Goal: Information Seeking & Learning: Learn about a topic

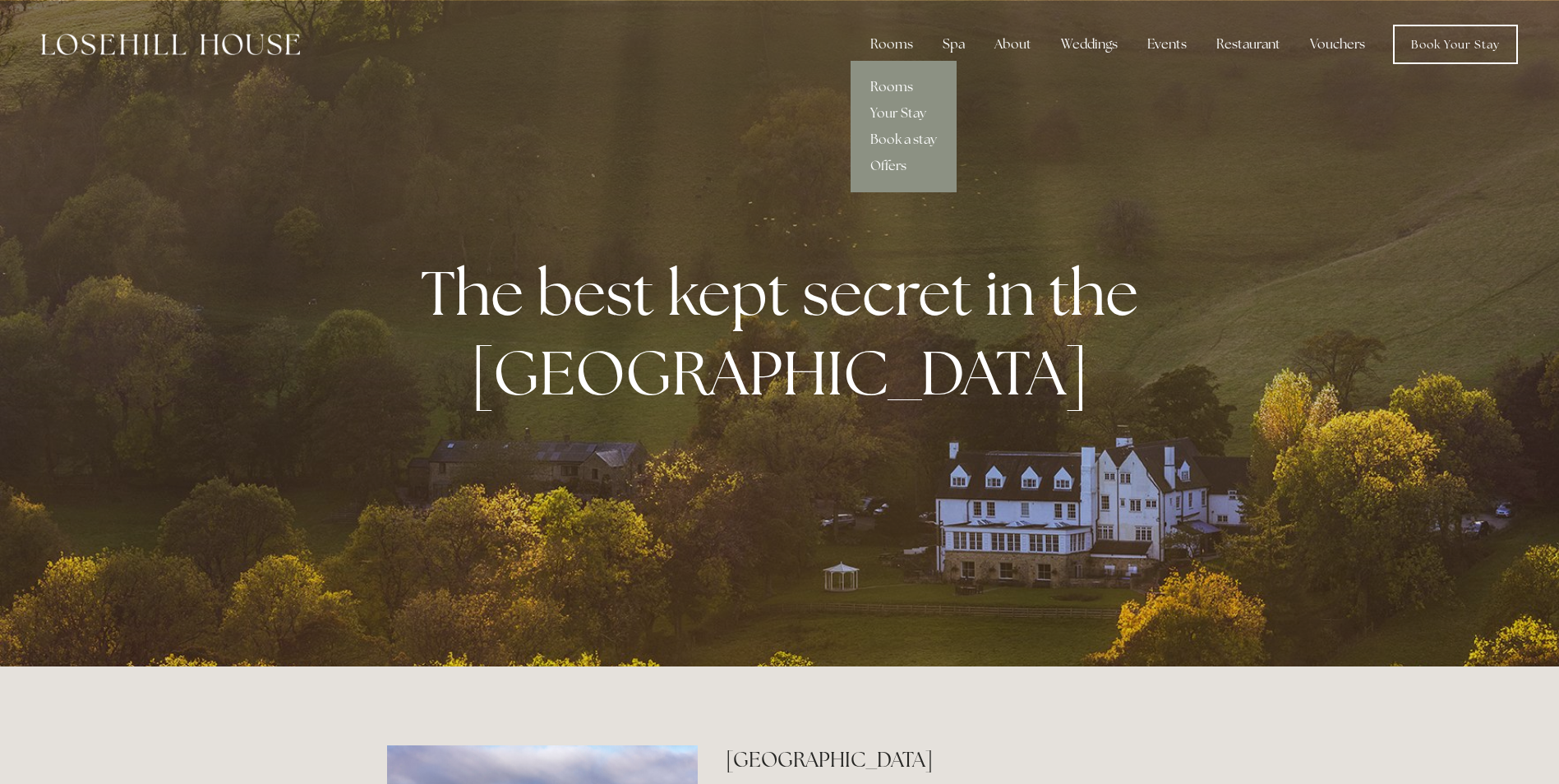
click at [894, 83] on link "Rooms" at bounding box center [903, 87] width 106 height 26
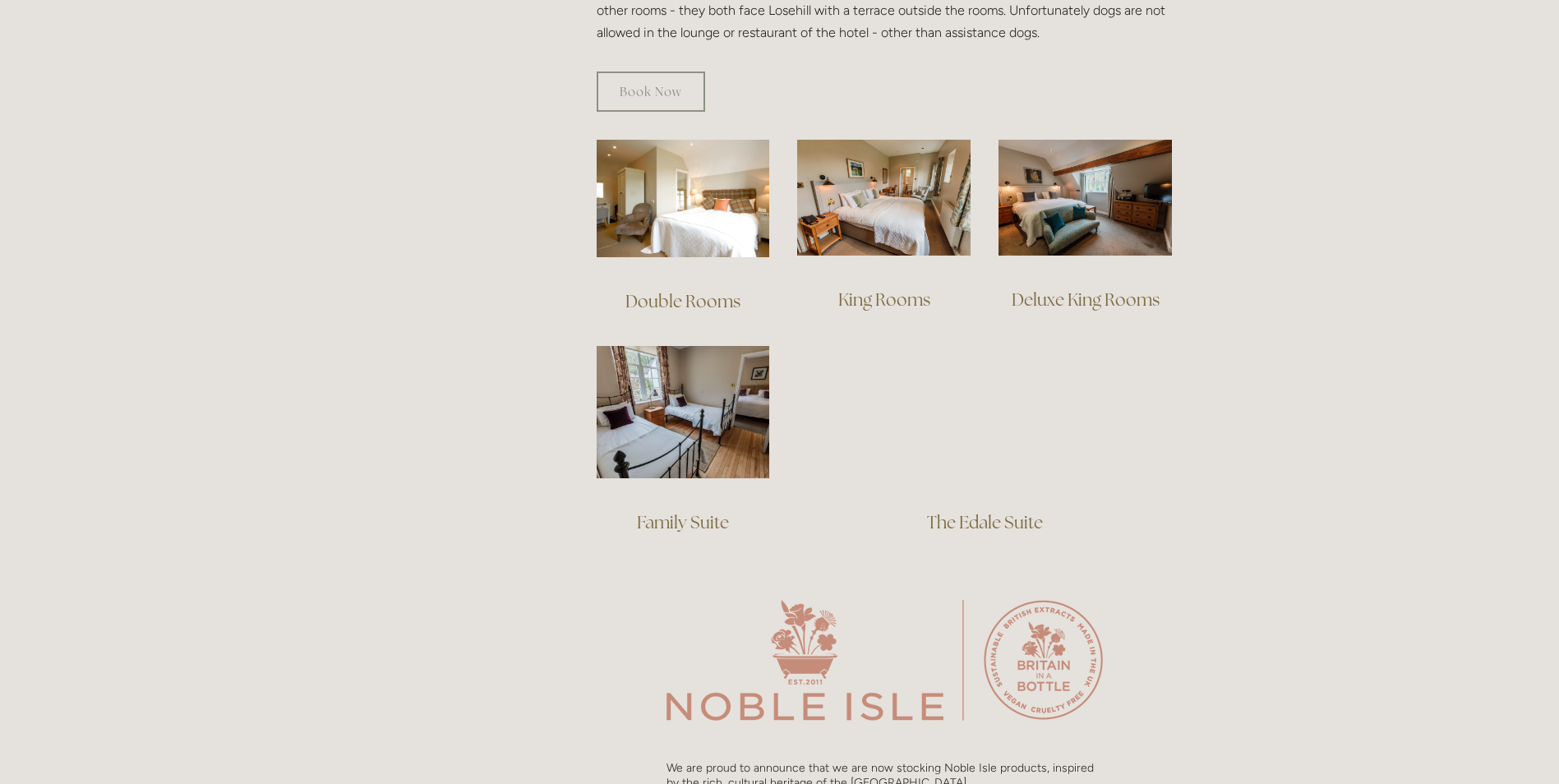
scroll to position [1150, 0]
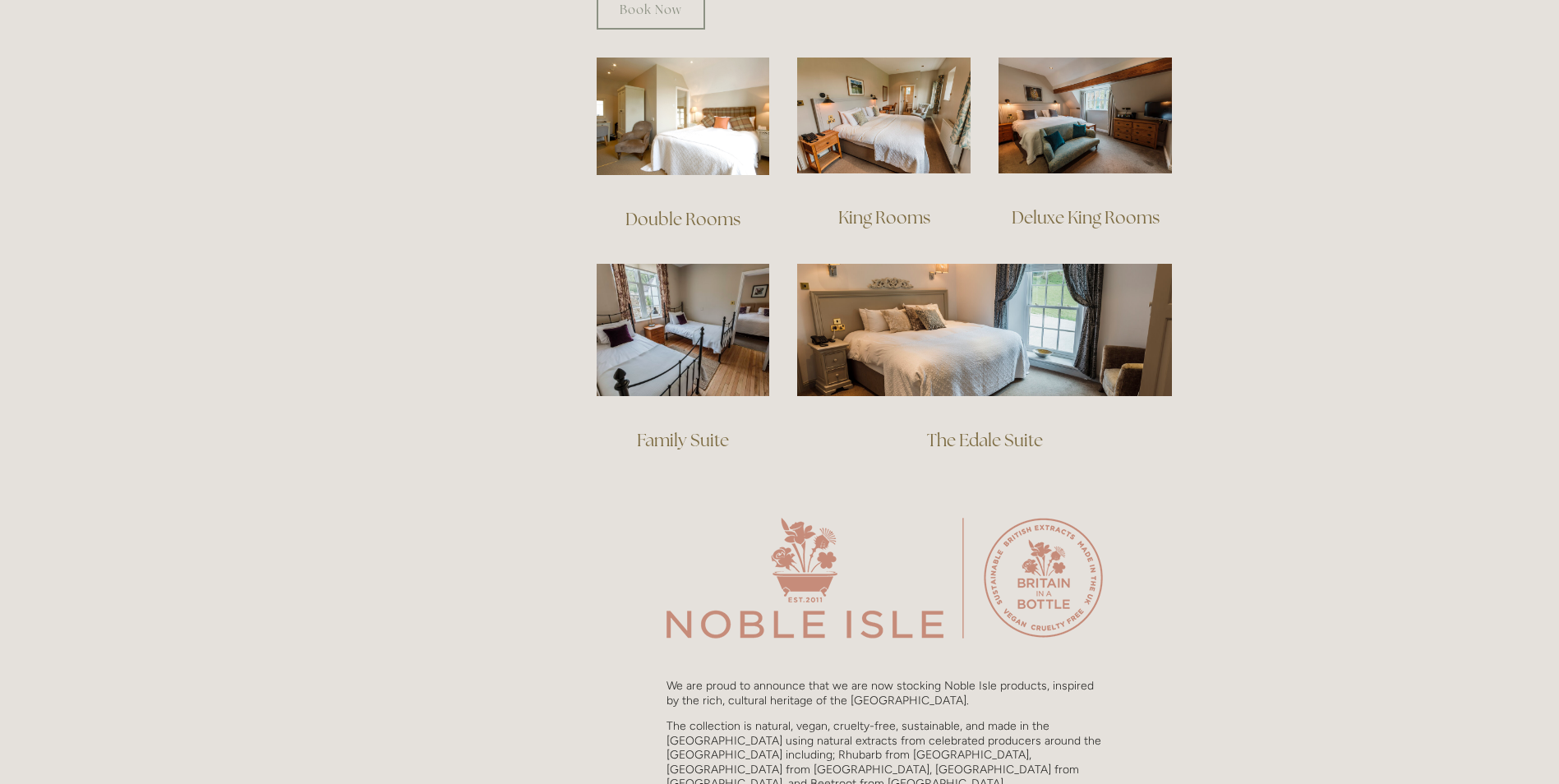
click at [1009, 429] on link "The Edale Suite" at bounding box center [985, 440] width 116 height 22
click at [1089, 207] on link "Deluxe King Rooms" at bounding box center [1085, 218] width 148 height 22
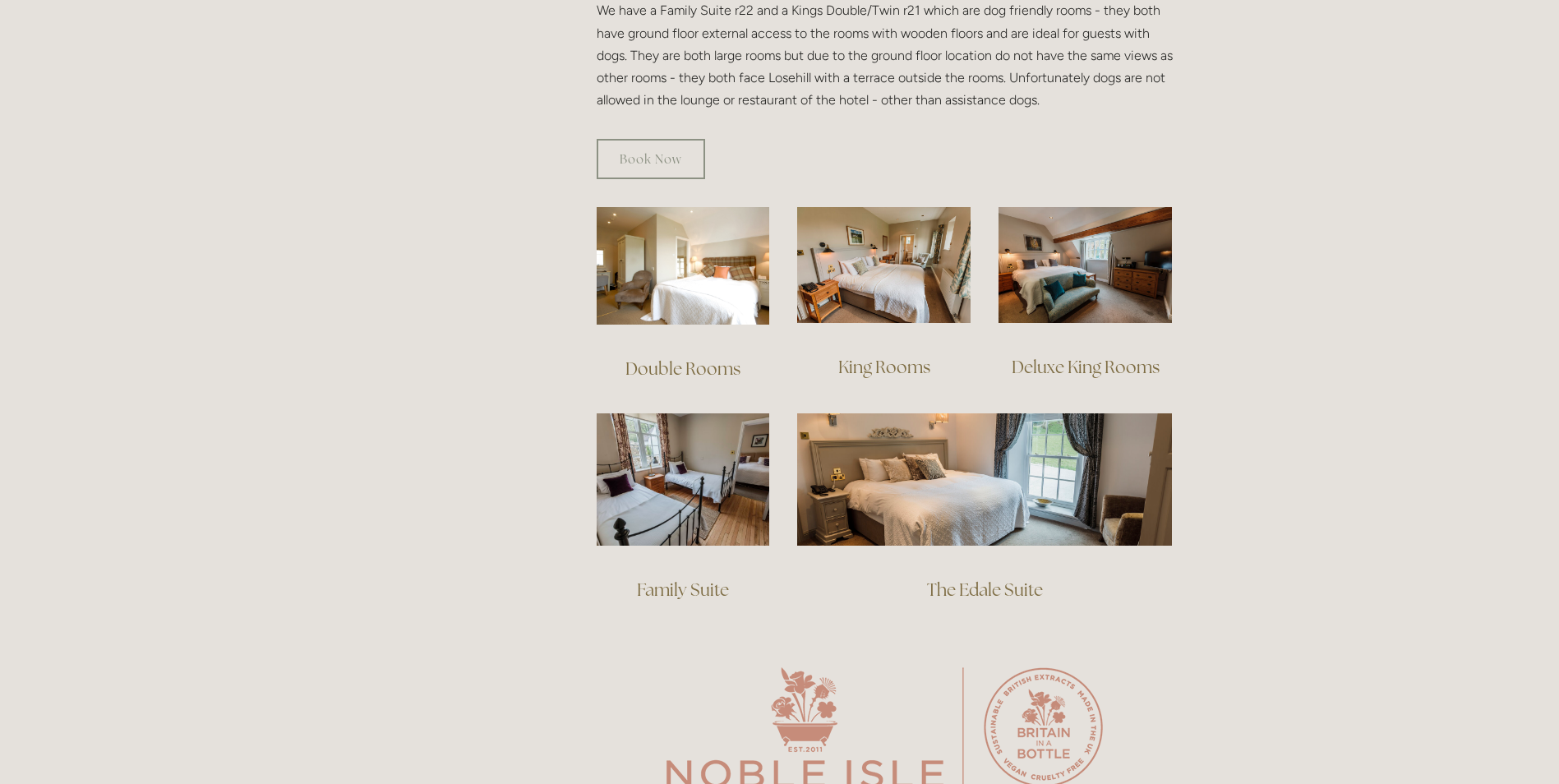
scroll to position [904, 0]
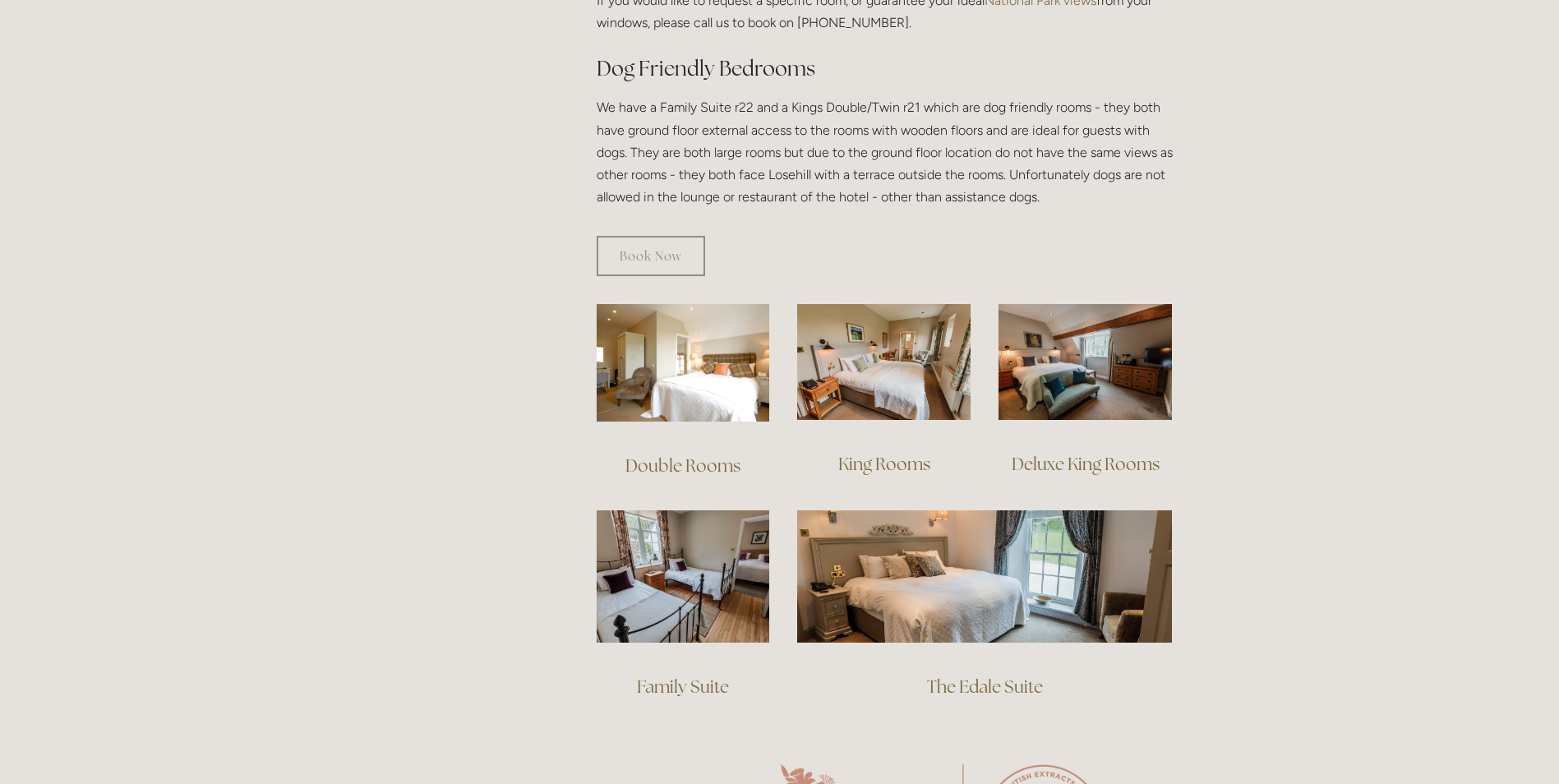
click at [911, 453] on link "King Rooms" at bounding box center [885, 464] width 92 height 22
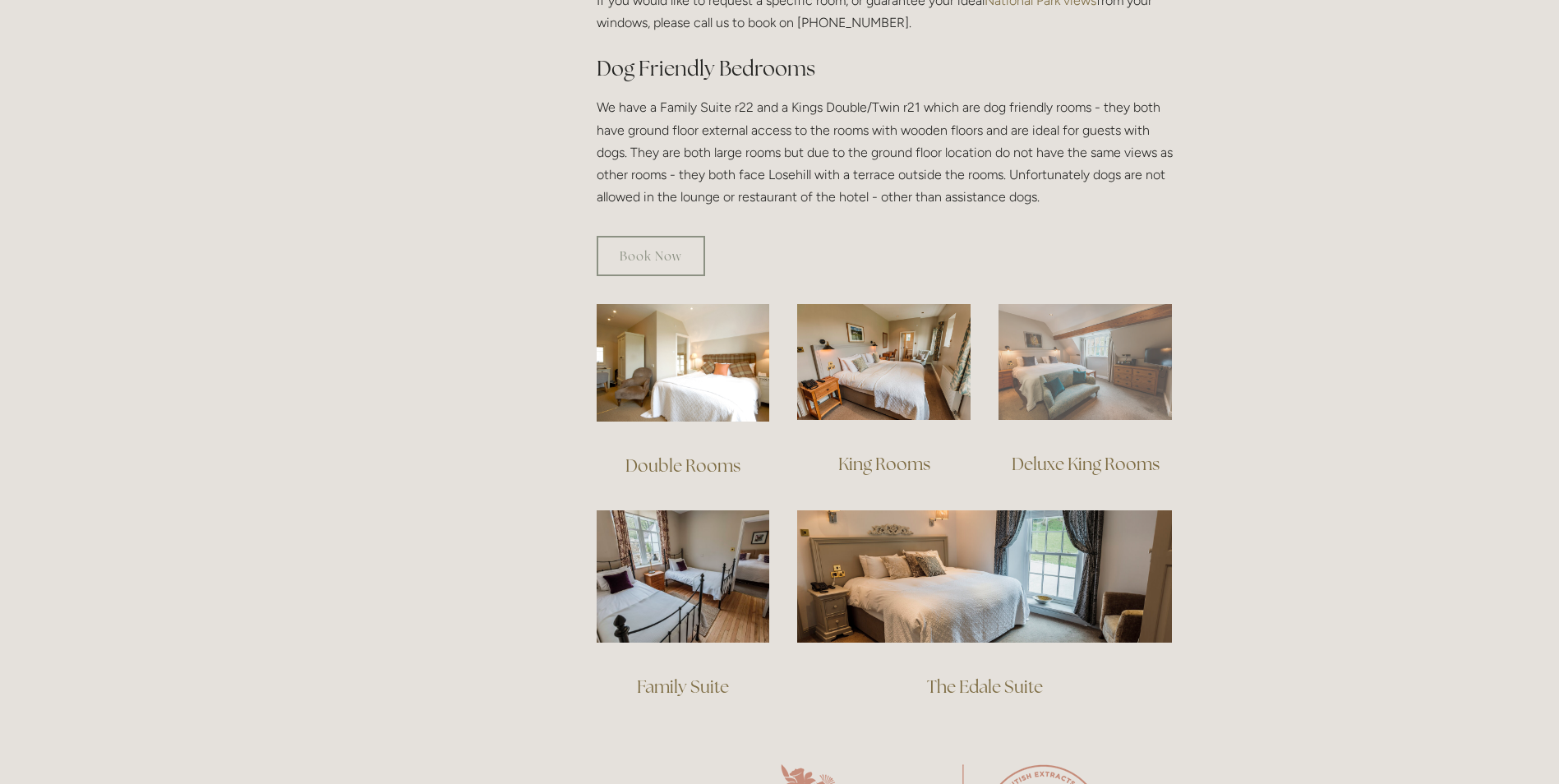
click at [1131, 363] on img at bounding box center [1085, 362] width 173 height 116
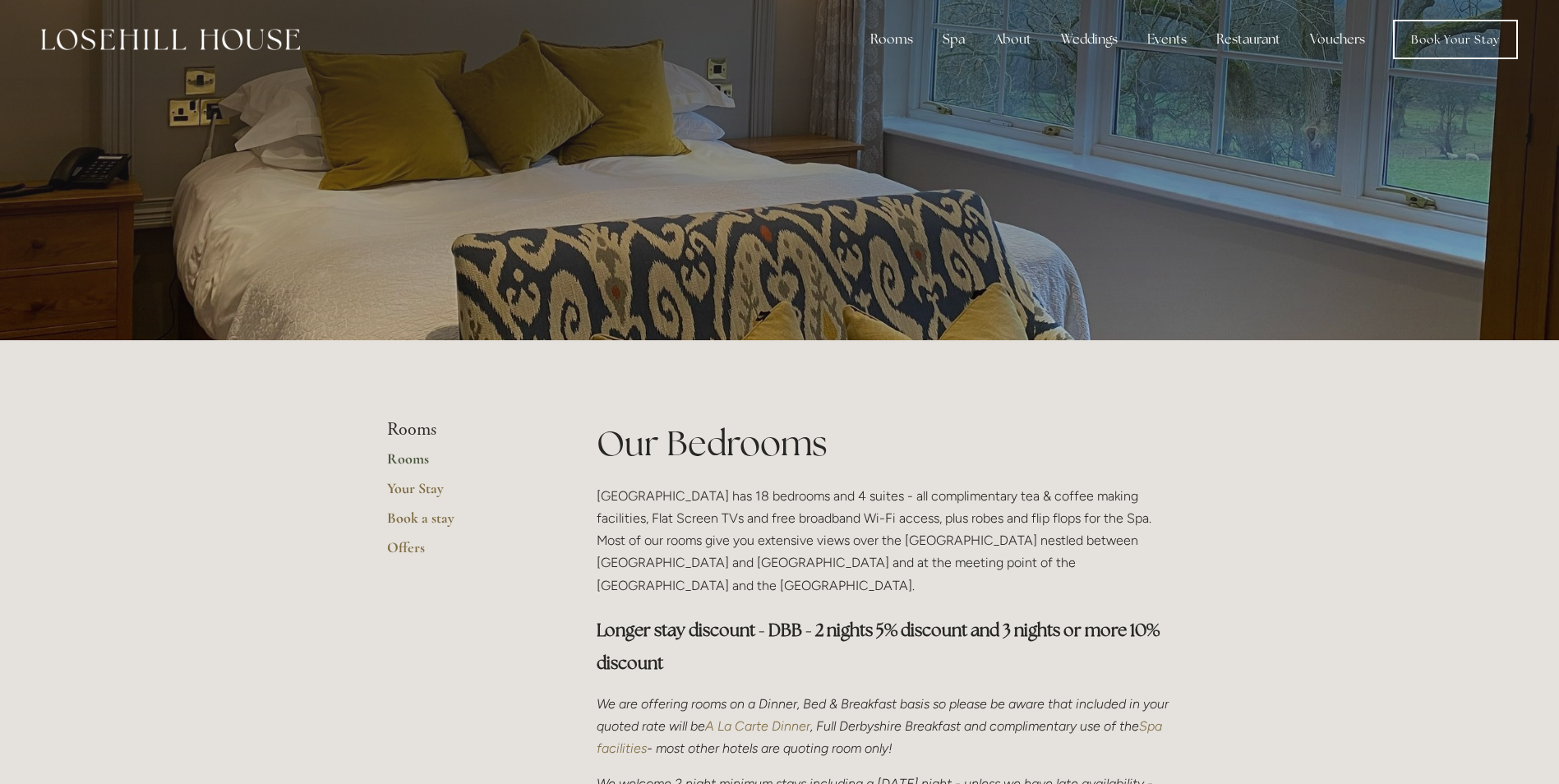
scroll to position [0, 0]
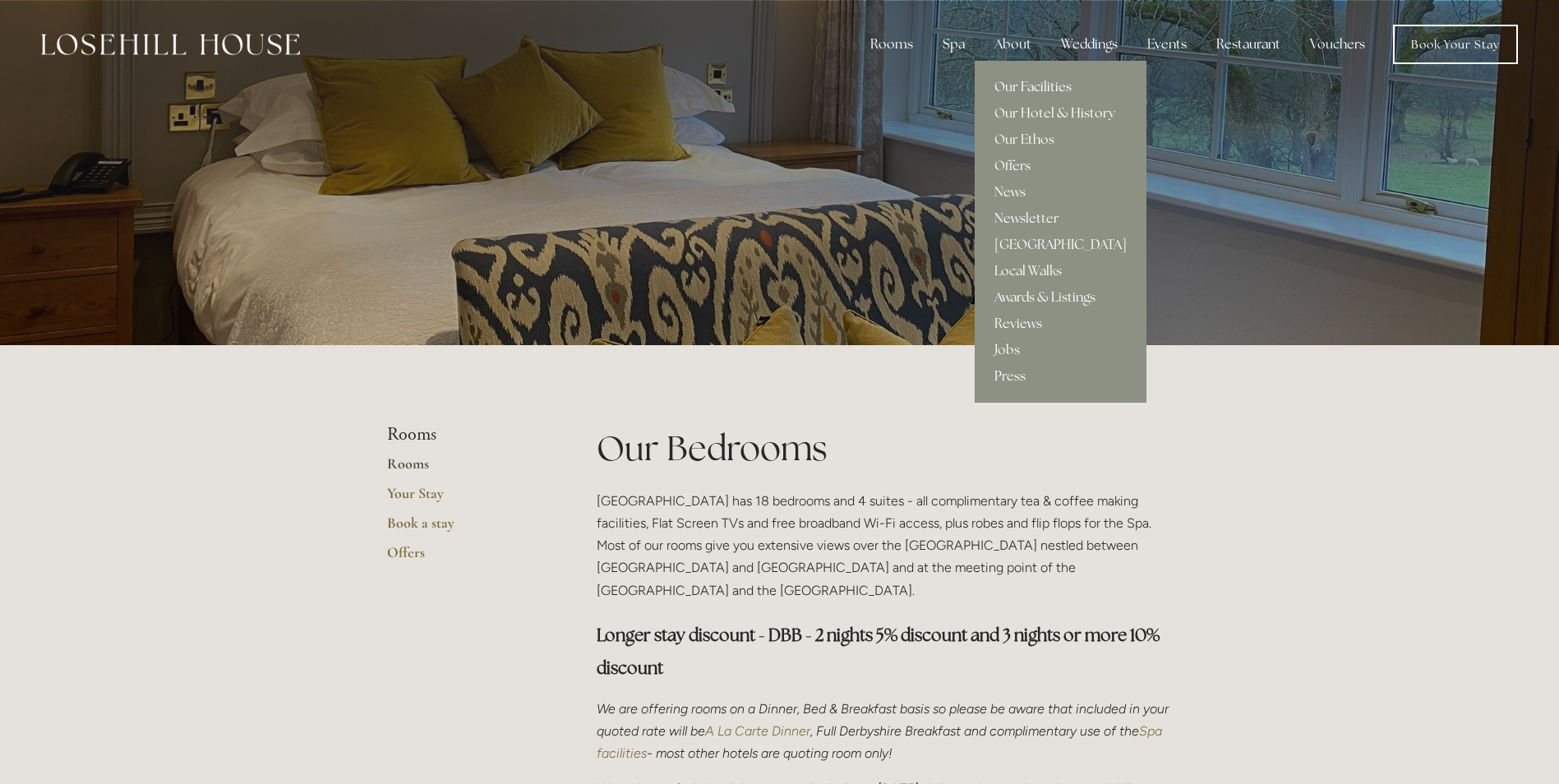
click at [1024, 83] on link "Our Facilities" at bounding box center [1060, 87] width 172 height 26
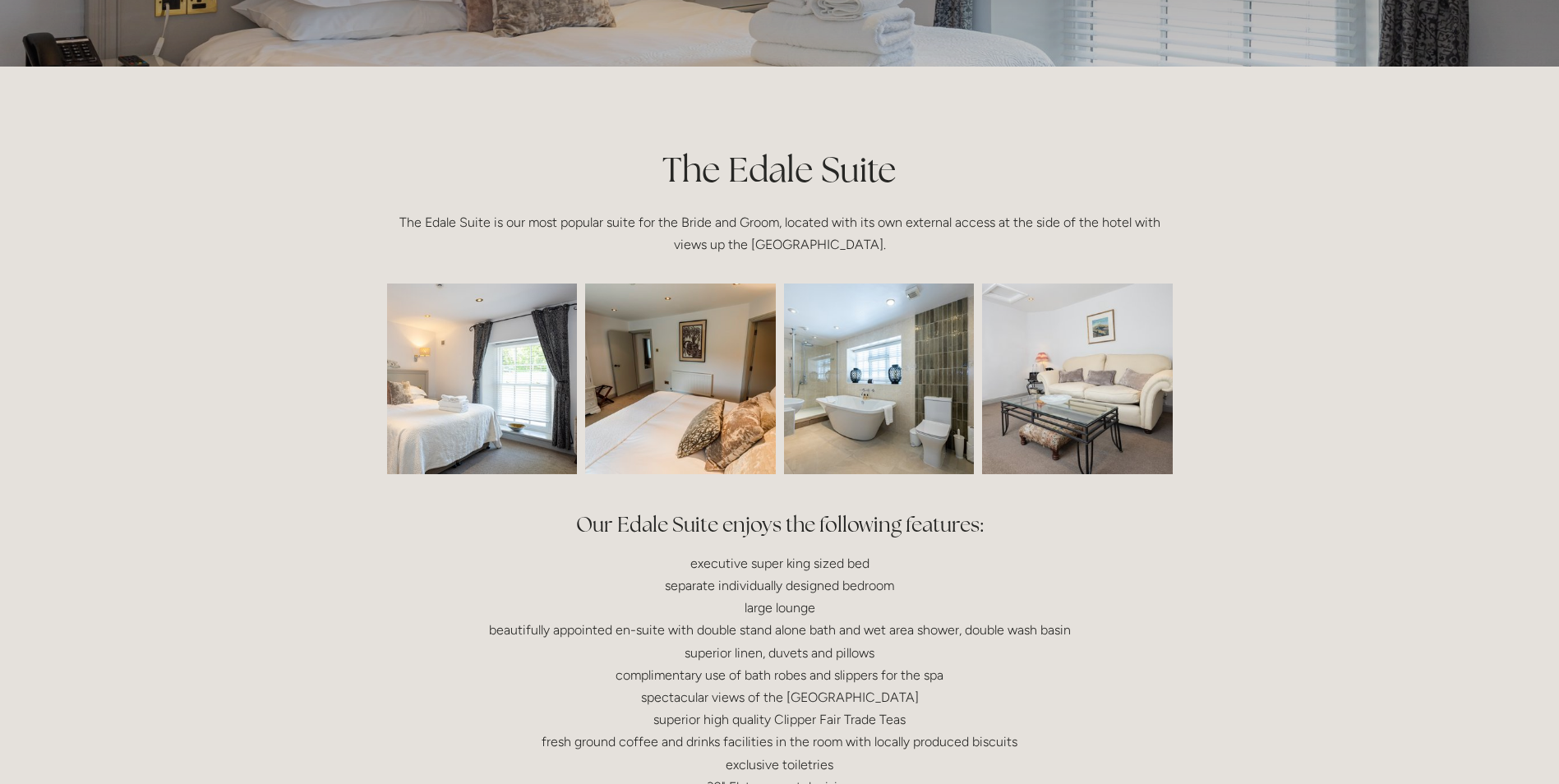
scroll to position [247, 0]
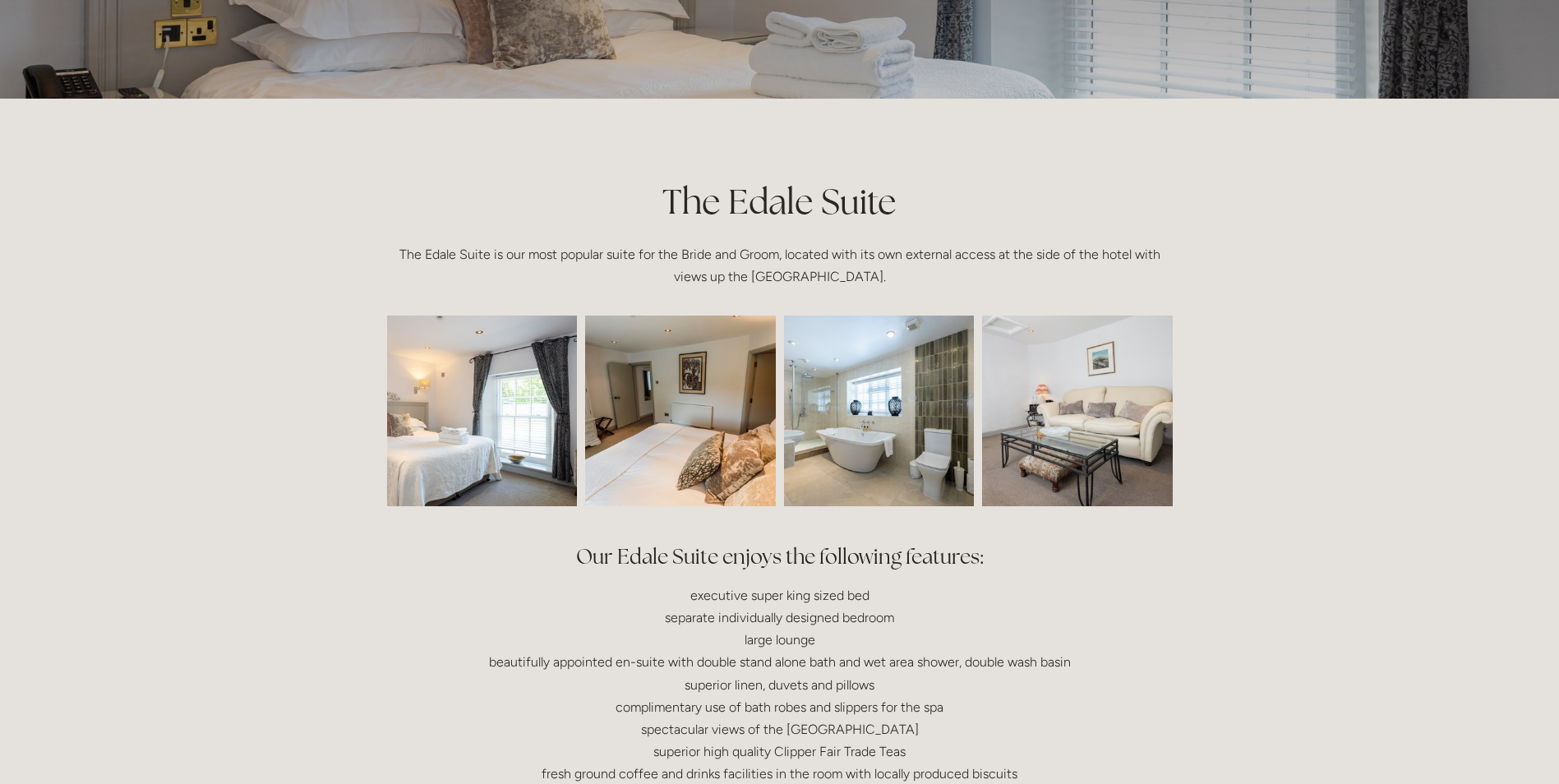
click at [521, 466] on img at bounding box center [444, 411] width 286 height 190
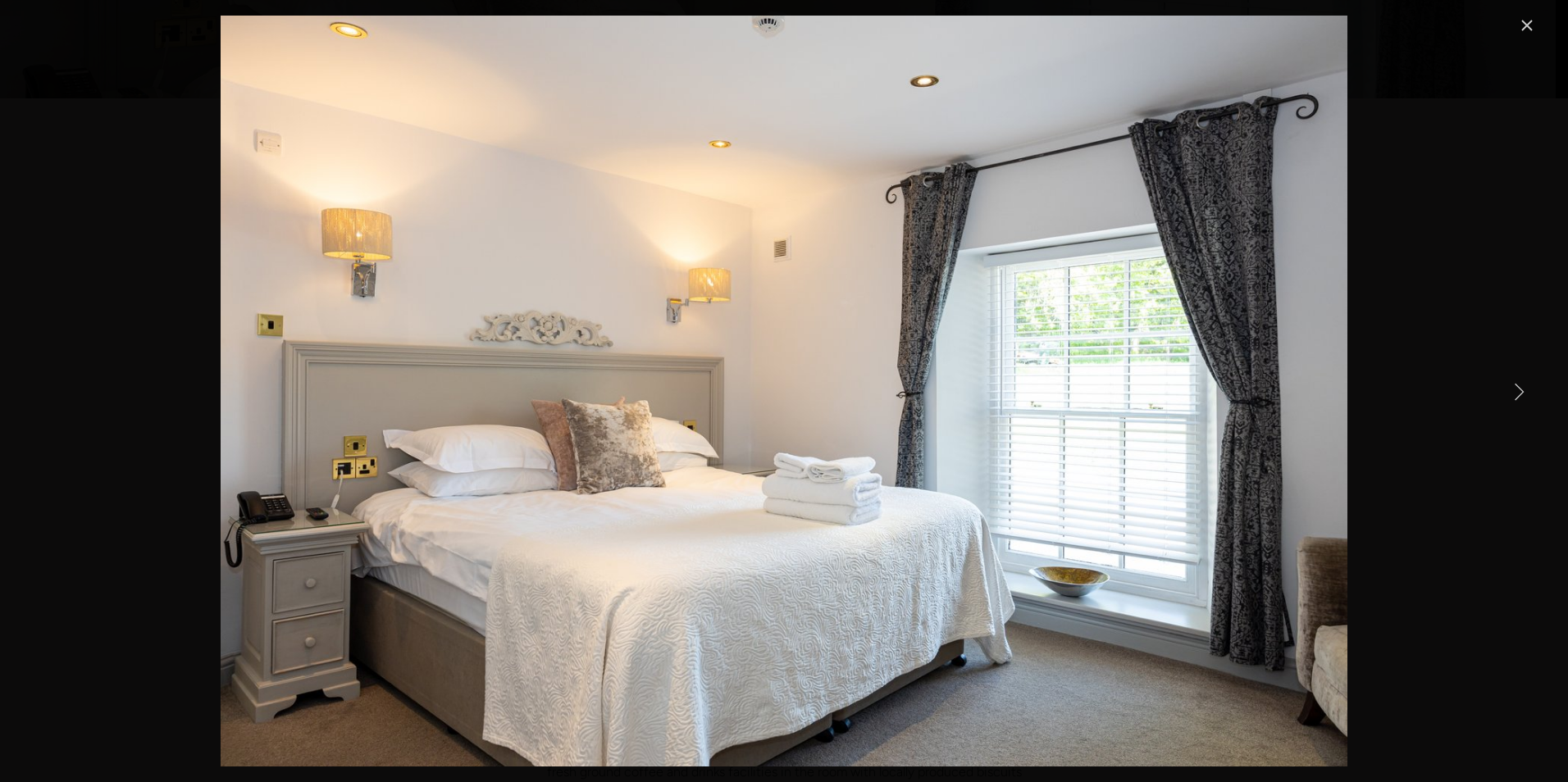
click at [1517, 389] on link "Next Item" at bounding box center [1518, 391] width 36 height 36
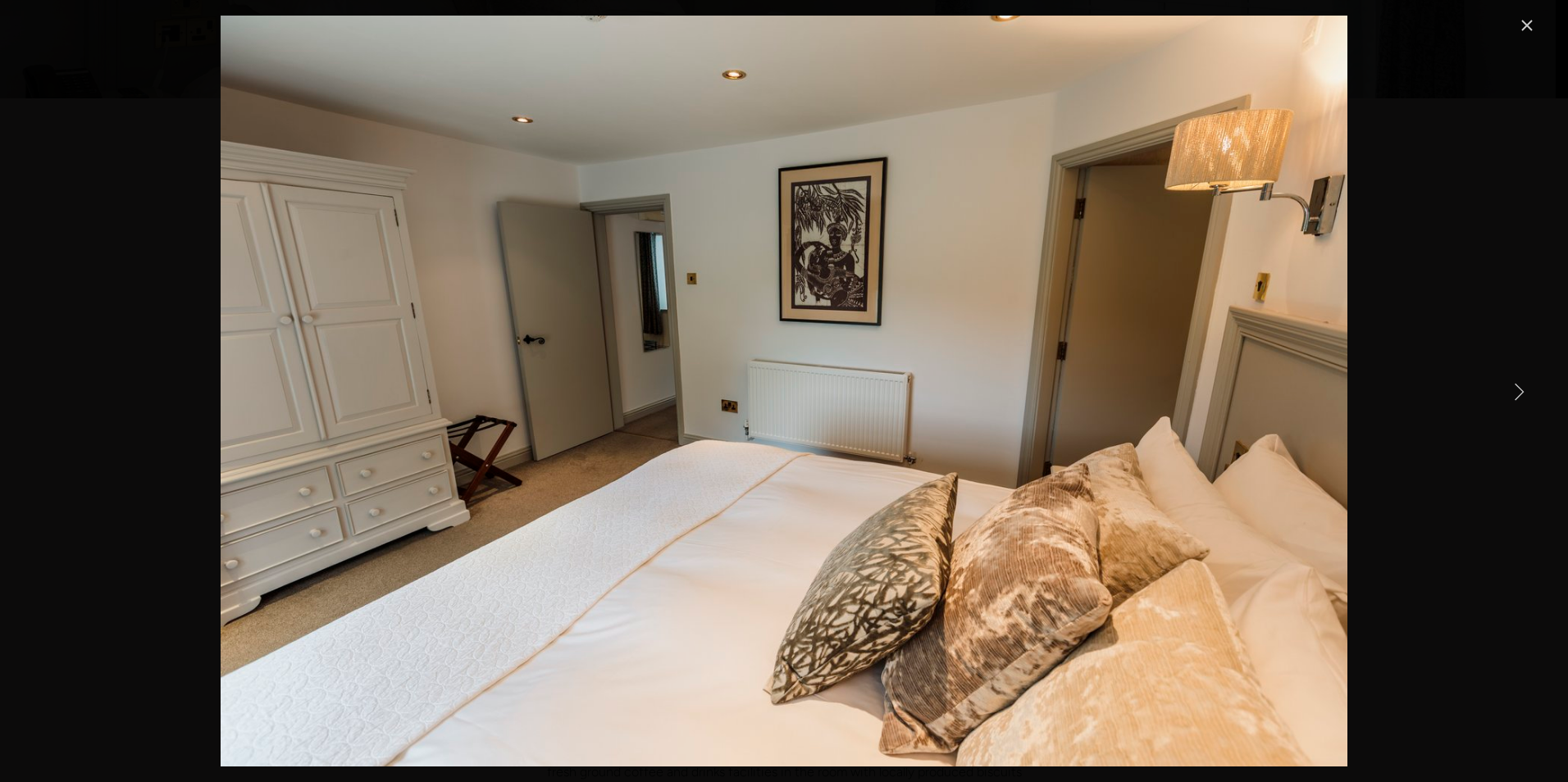
click at [1517, 389] on link "Next Item" at bounding box center [1518, 391] width 36 height 36
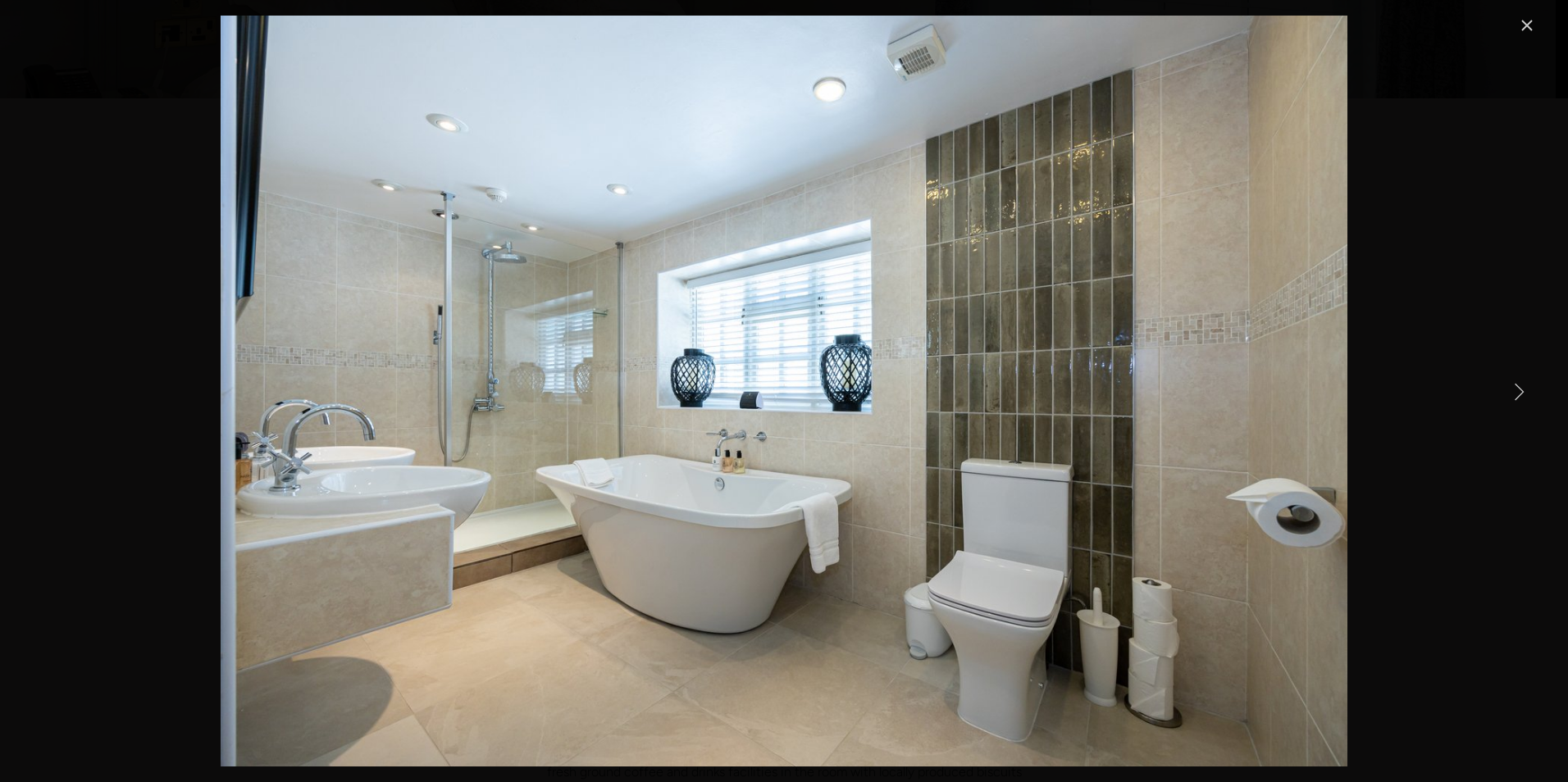
click at [1516, 394] on link "Next Item" at bounding box center [1518, 391] width 36 height 36
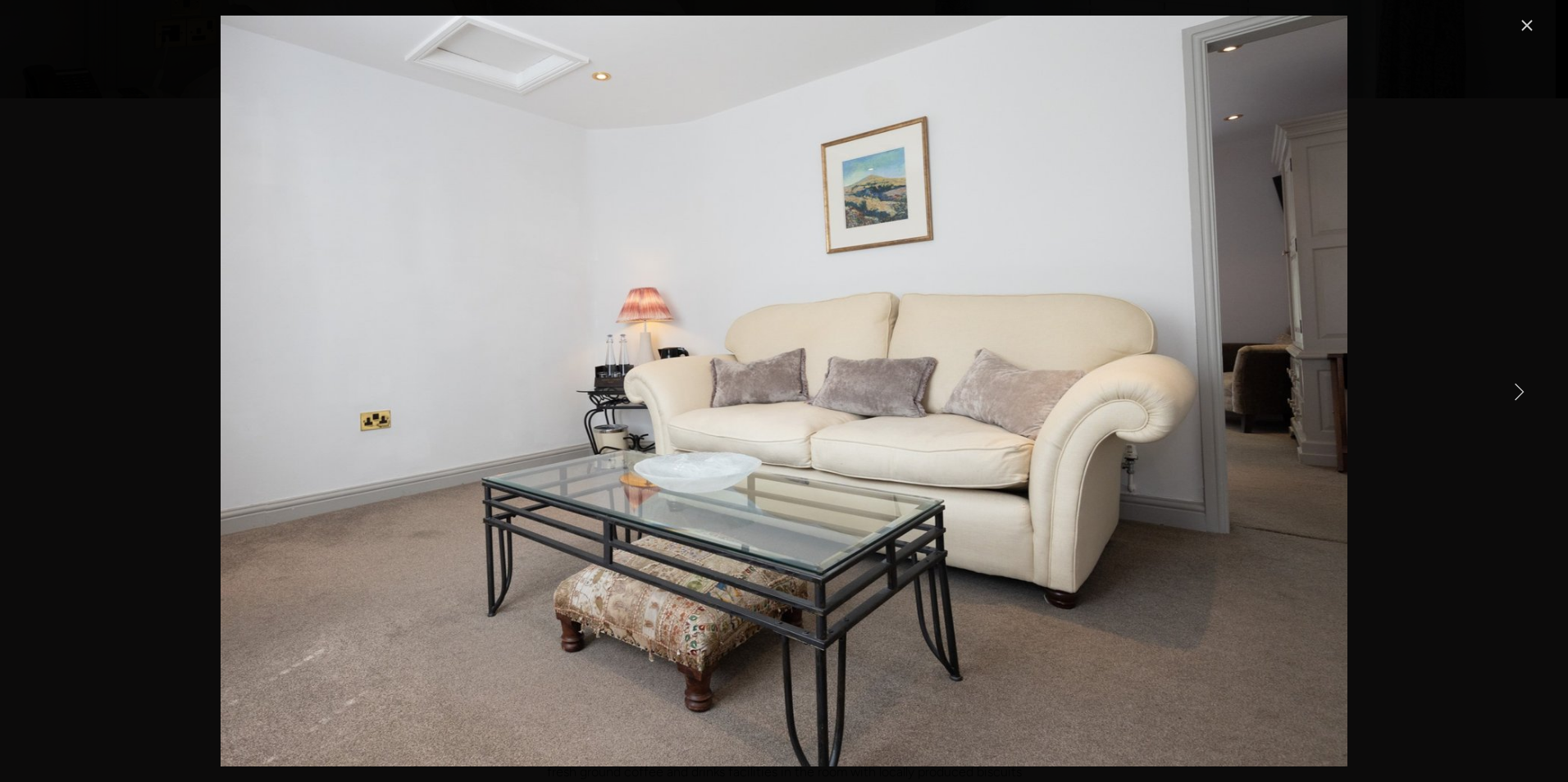
click at [1516, 394] on link "Next Item" at bounding box center [1518, 391] width 36 height 36
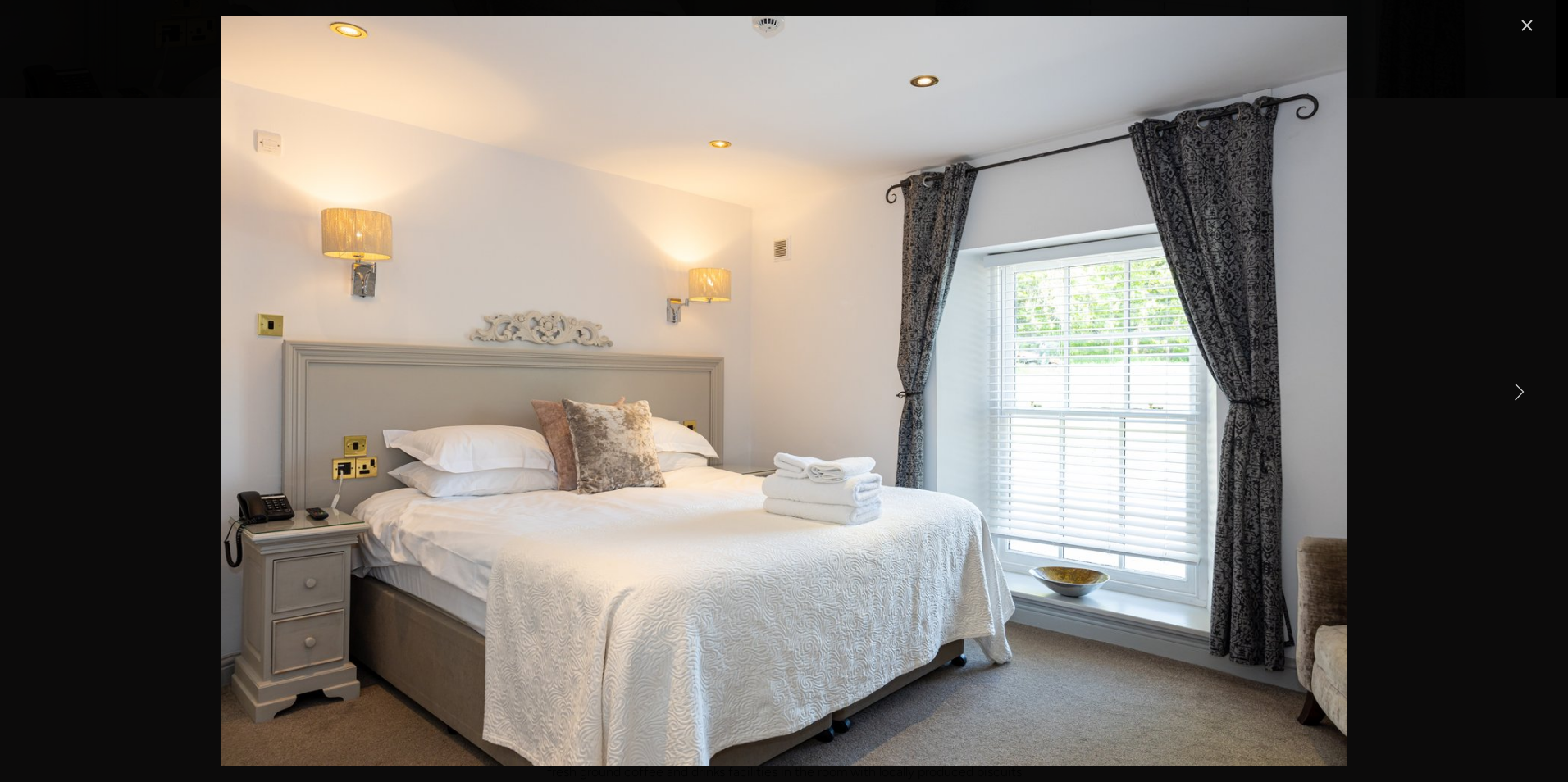
click at [1531, 21] on link "Close" at bounding box center [1526, 25] width 20 height 20
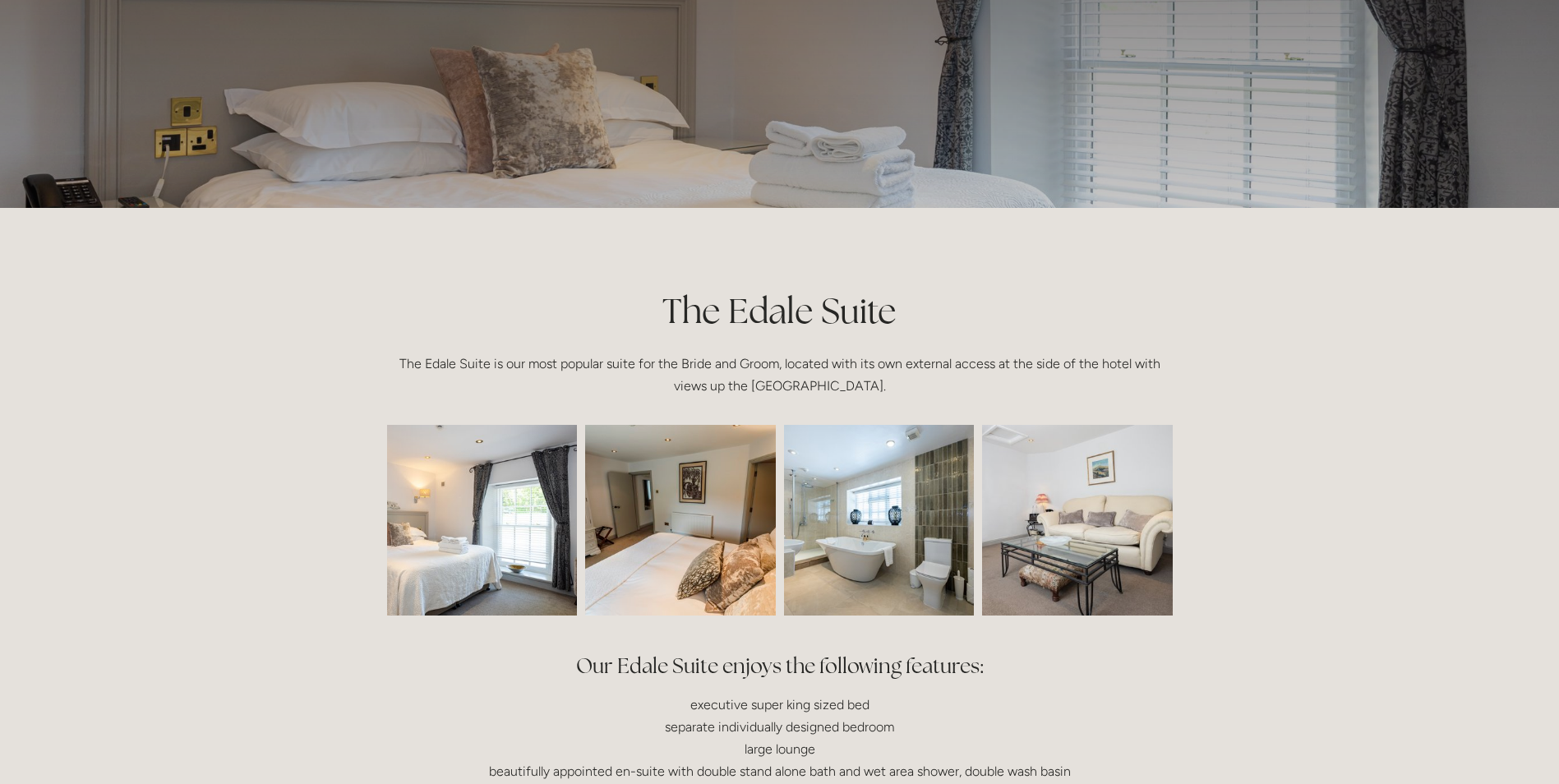
scroll to position [0, 0]
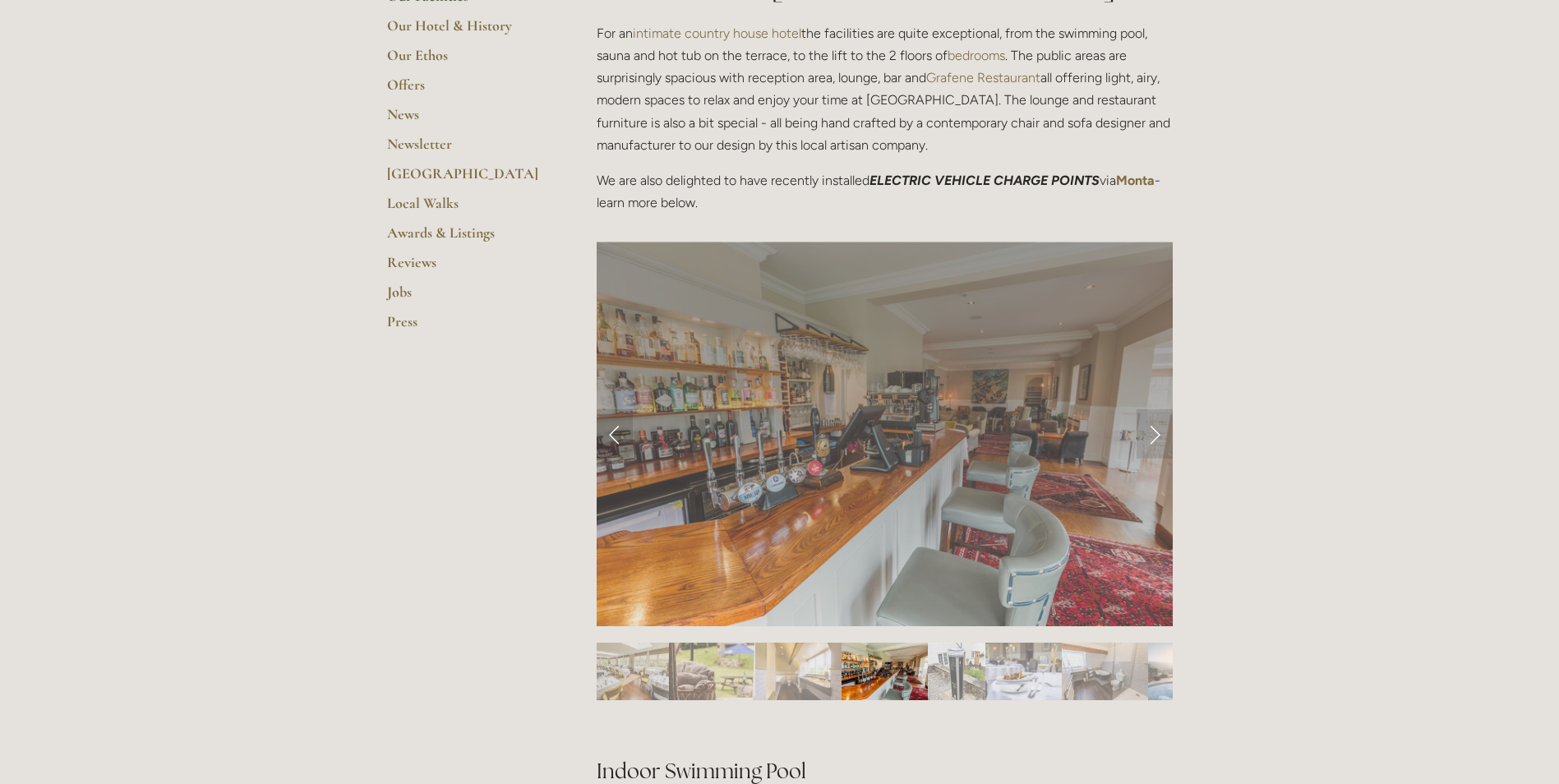
scroll to position [493, 0]
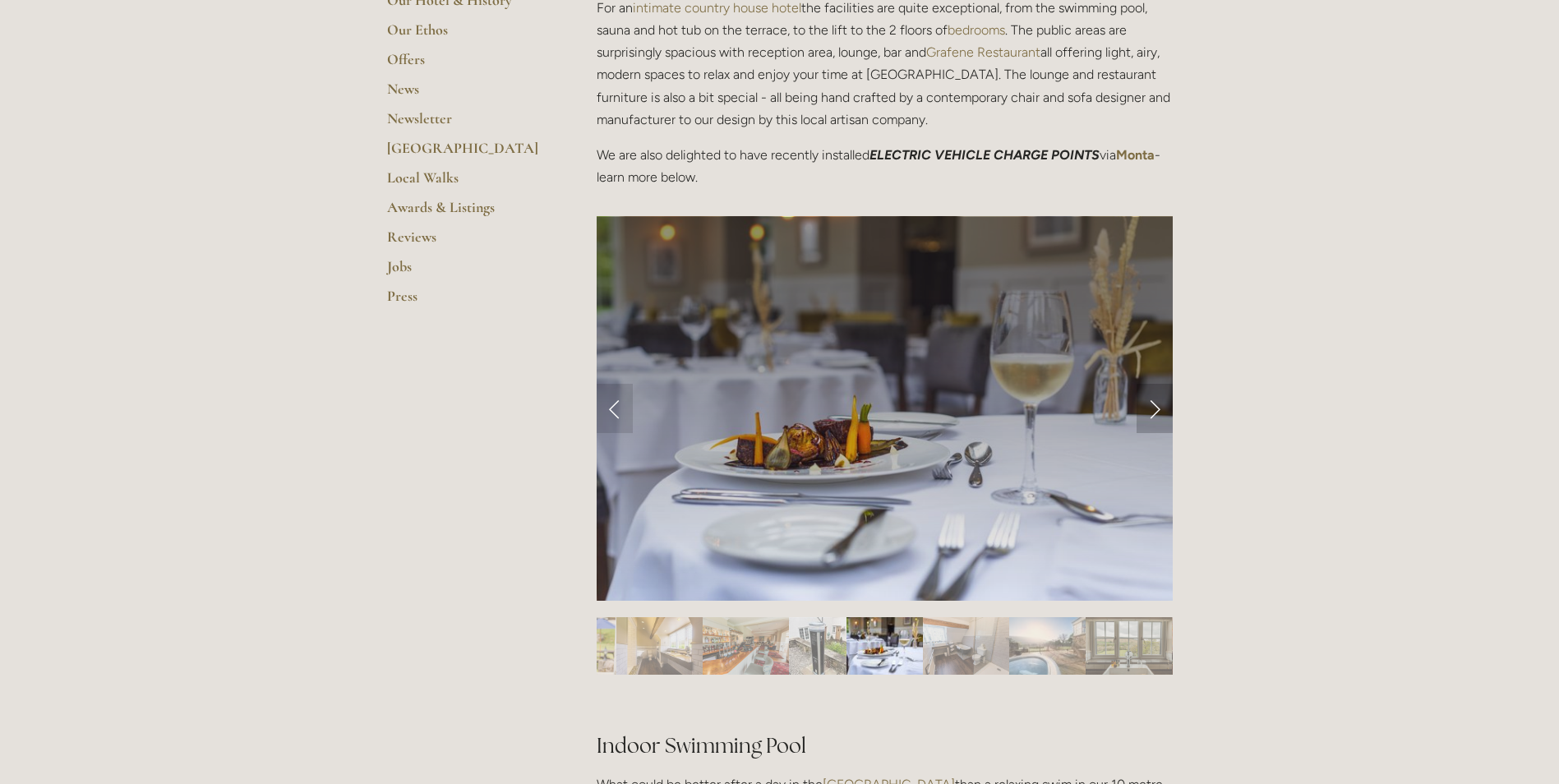
click at [1153, 403] on link "Next Slide" at bounding box center [1155, 408] width 36 height 49
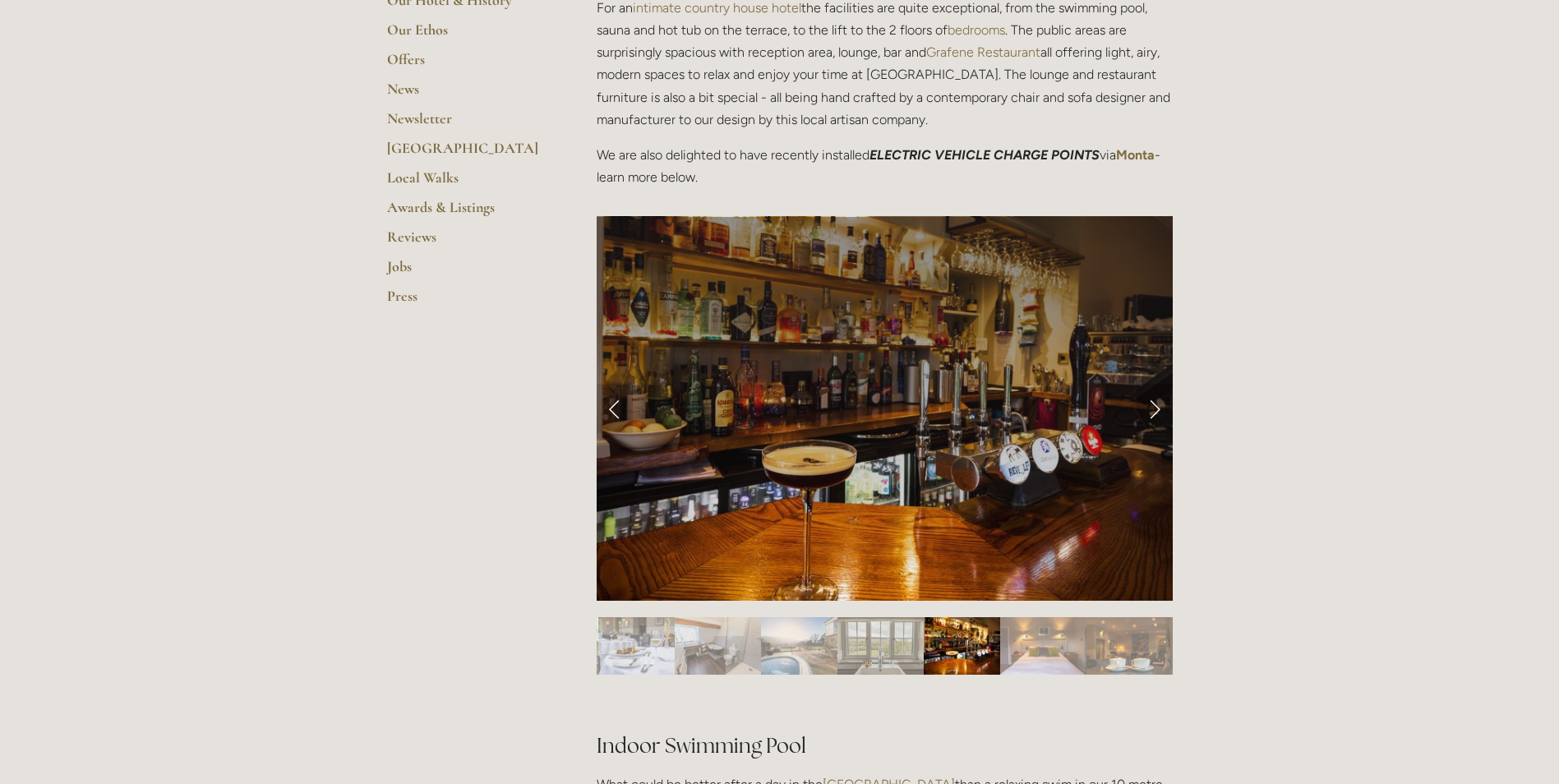
click at [1153, 406] on link "Next Slide" at bounding box center [1155, 408] width 36 height 49
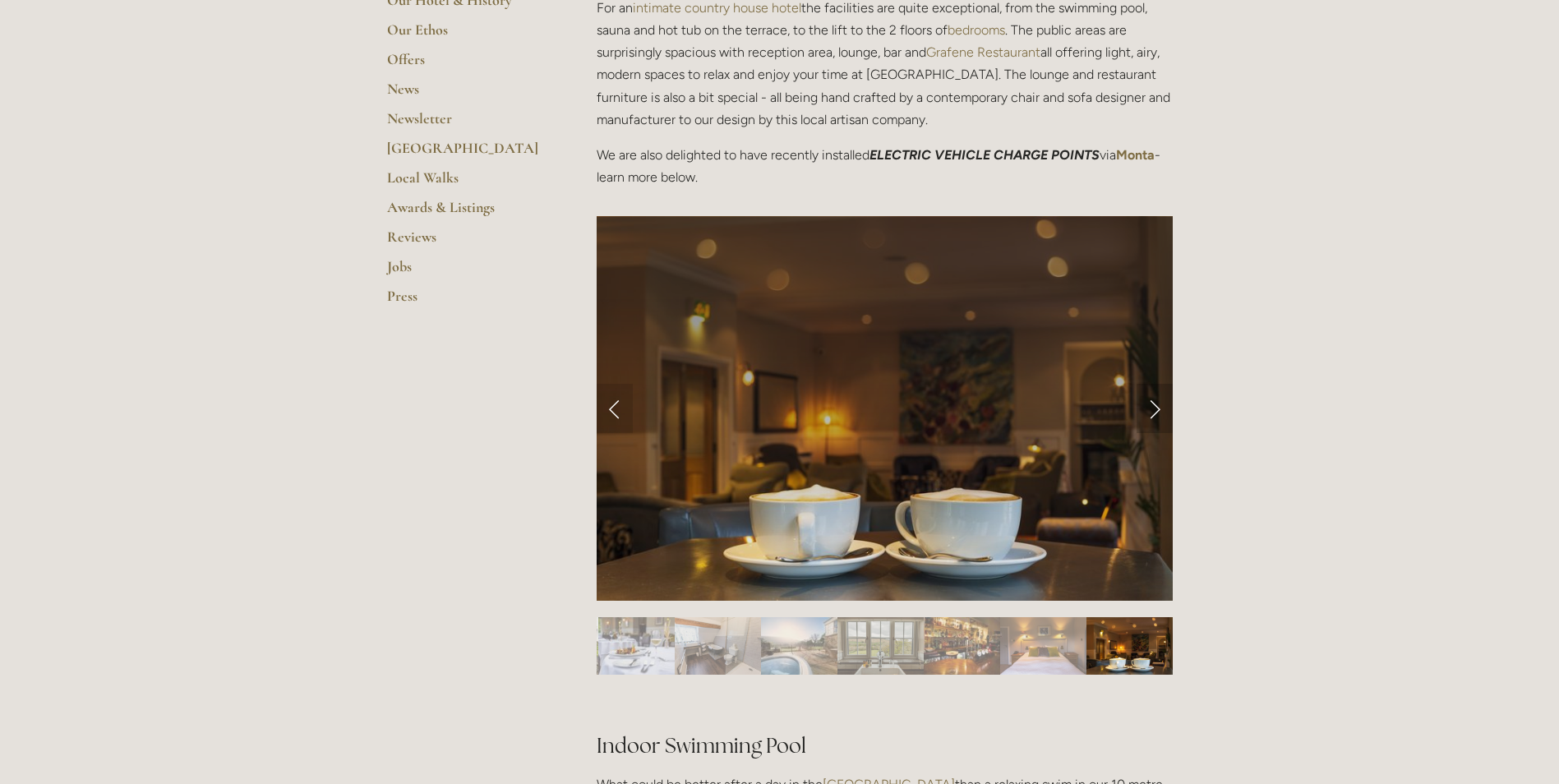
click at [1153, 406] on link "Next Slide" at bounding box center [1155, 408] width 36 height 49
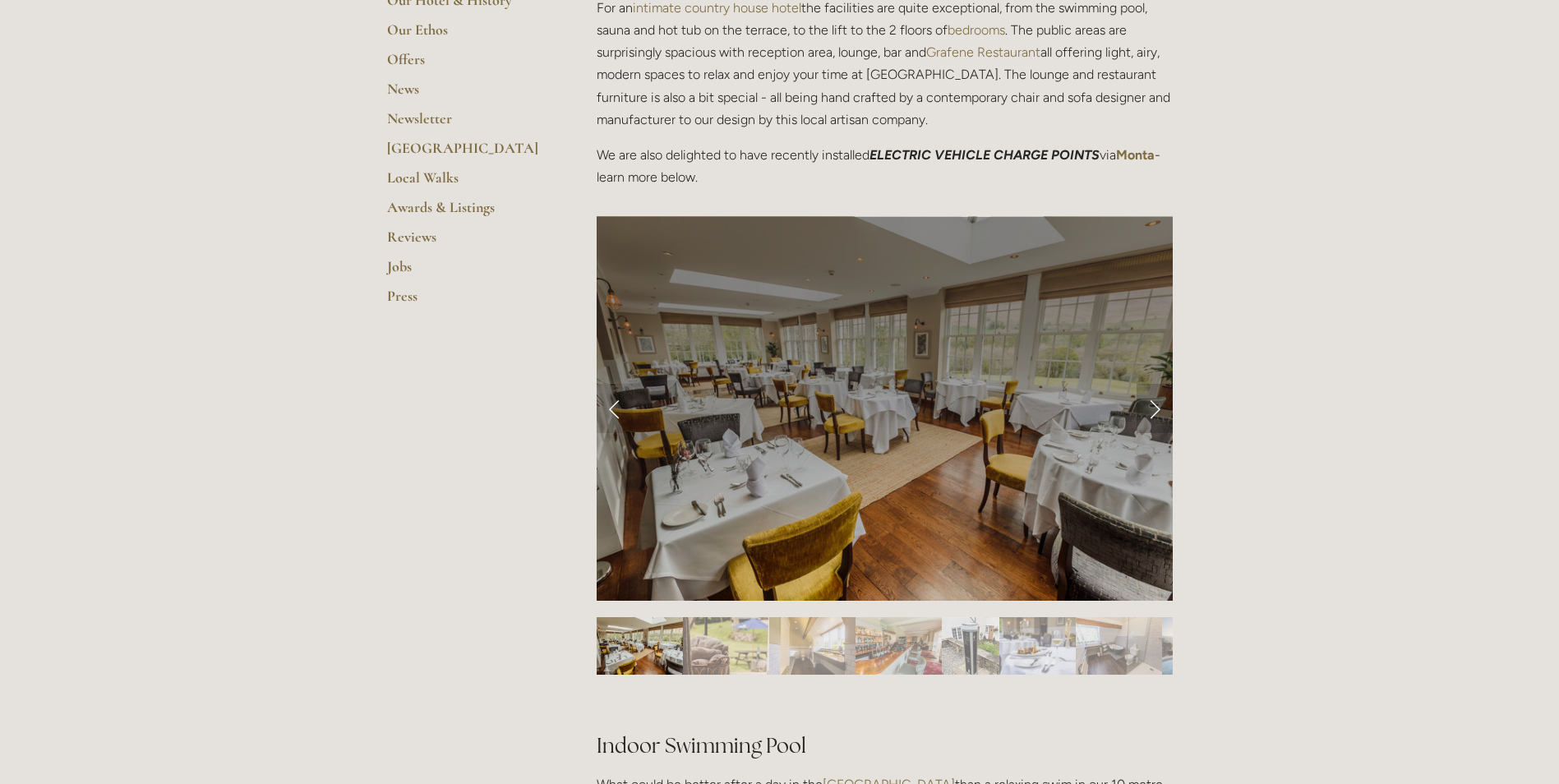
click at [1153, 406] on link "Next Slide" at bounding box center [1155, 408] width 36 height 49
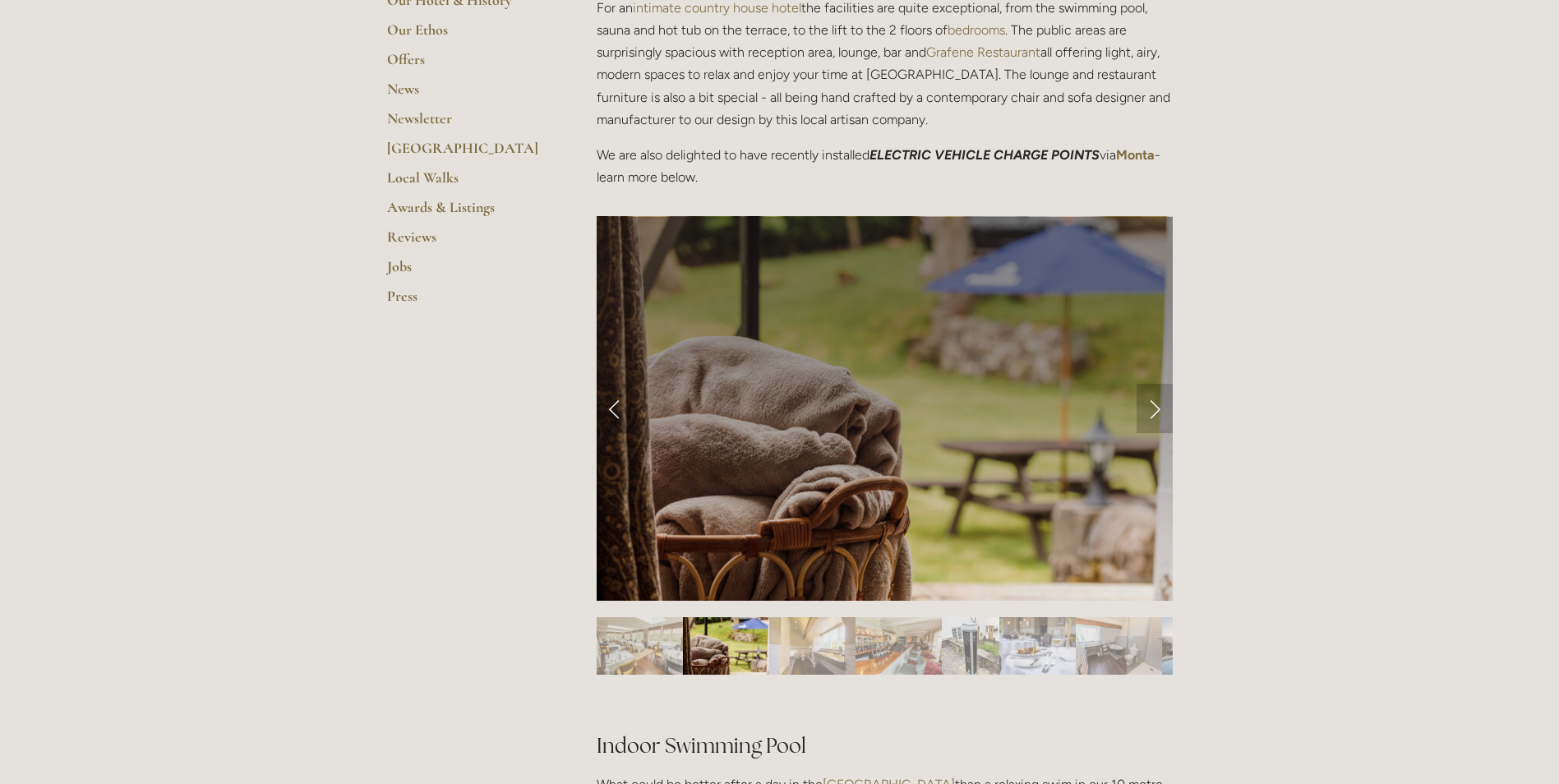
click at [1153, 406] on link "Next Slide" at bounding box center [1155, 408] width 36 height 49
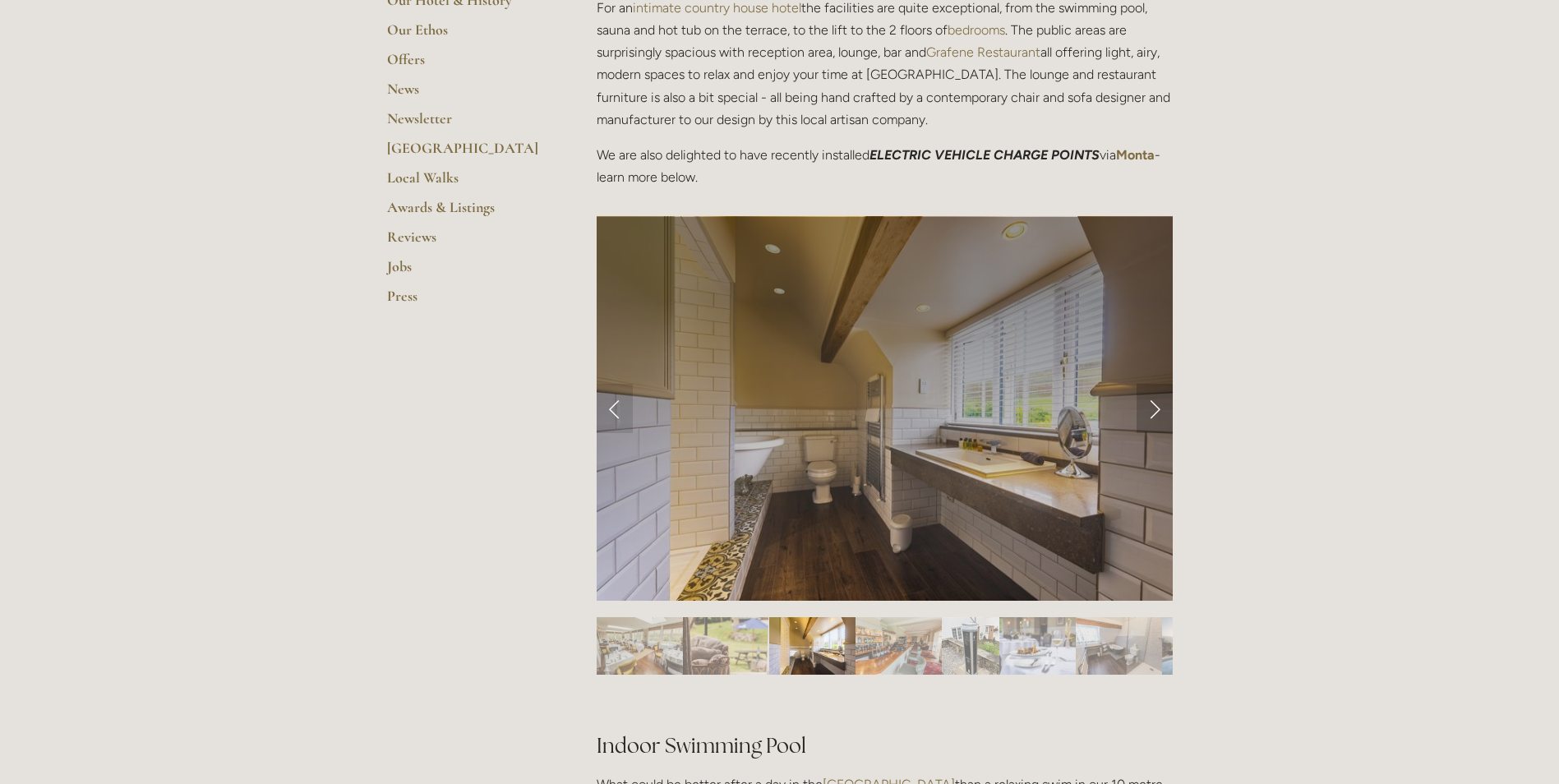
click at [1153, 406] on link "Next Slide" at bounding box center [1155, 408] width 36 height 49
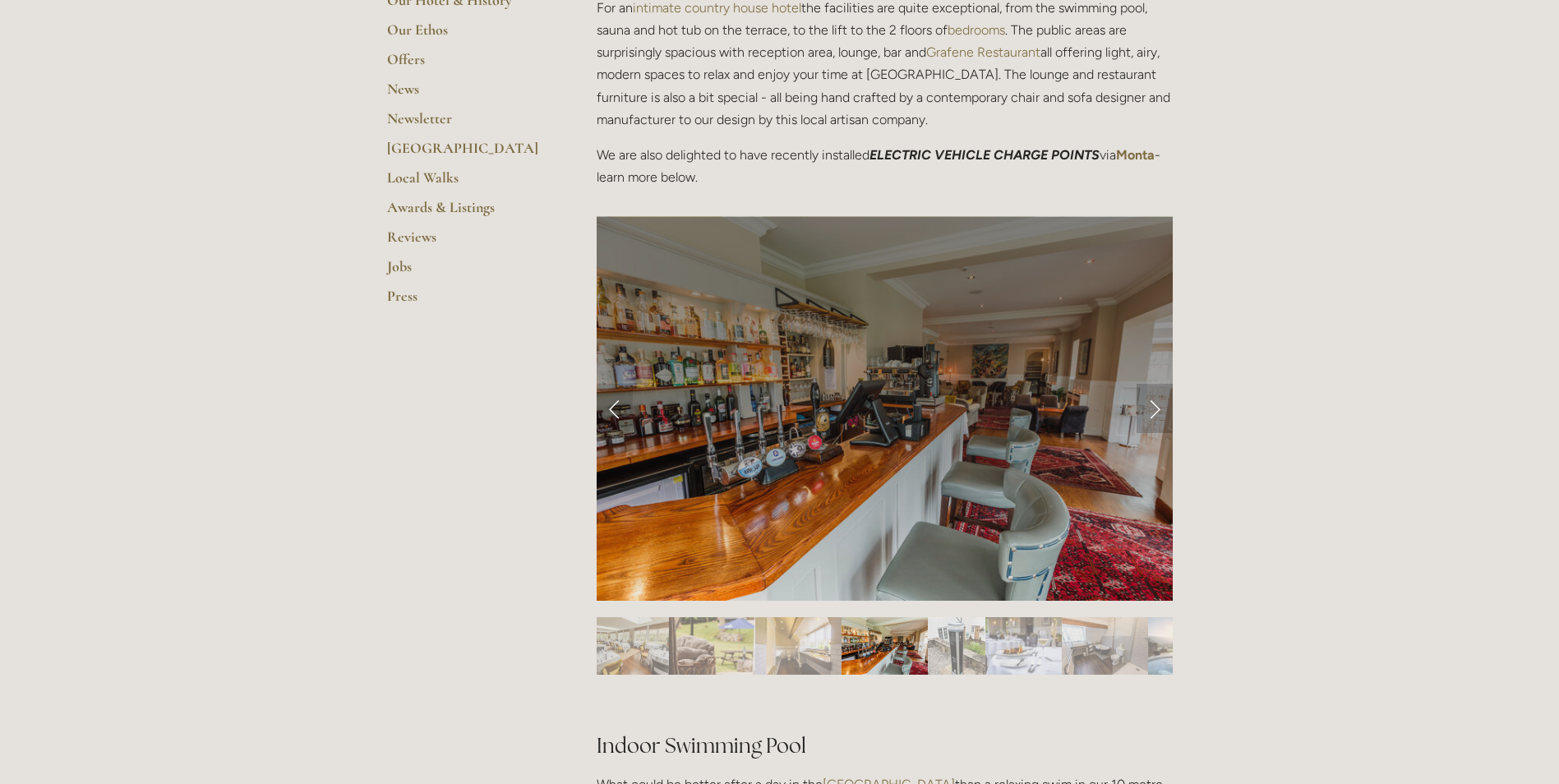
click at [1153, 406] on link "Next Slide" at bounding box center [1155, 408] width 36 height 49
